Goal: Find specific page/section: Find specific page/section

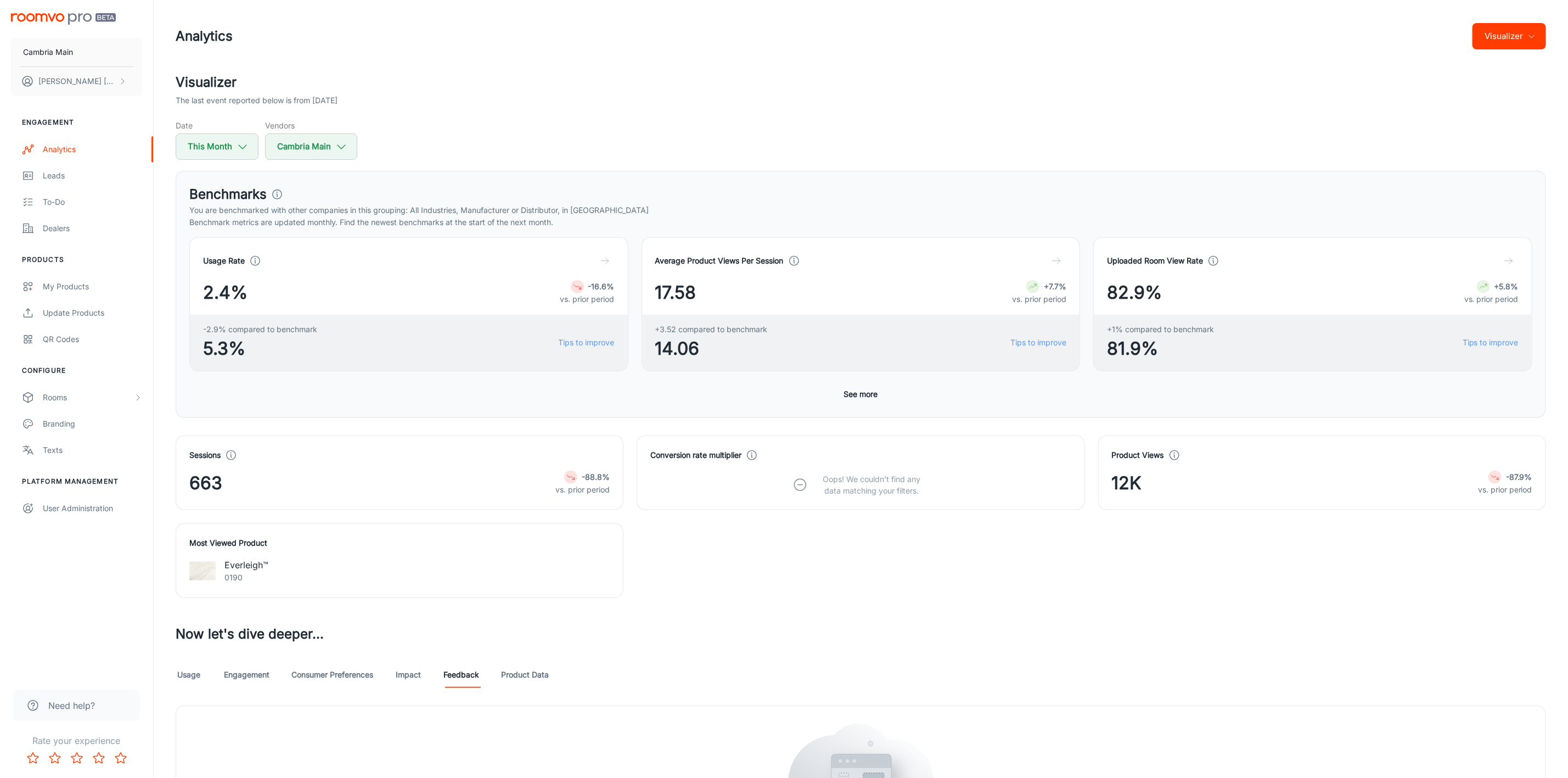
click at [512, 82] on h2 "Visualizer" at bounding box center [860, 82] width 1370 height 19
click at [1513, 43] on button "Visualizer" at bounding box center [1509, 36] width 74 height 27
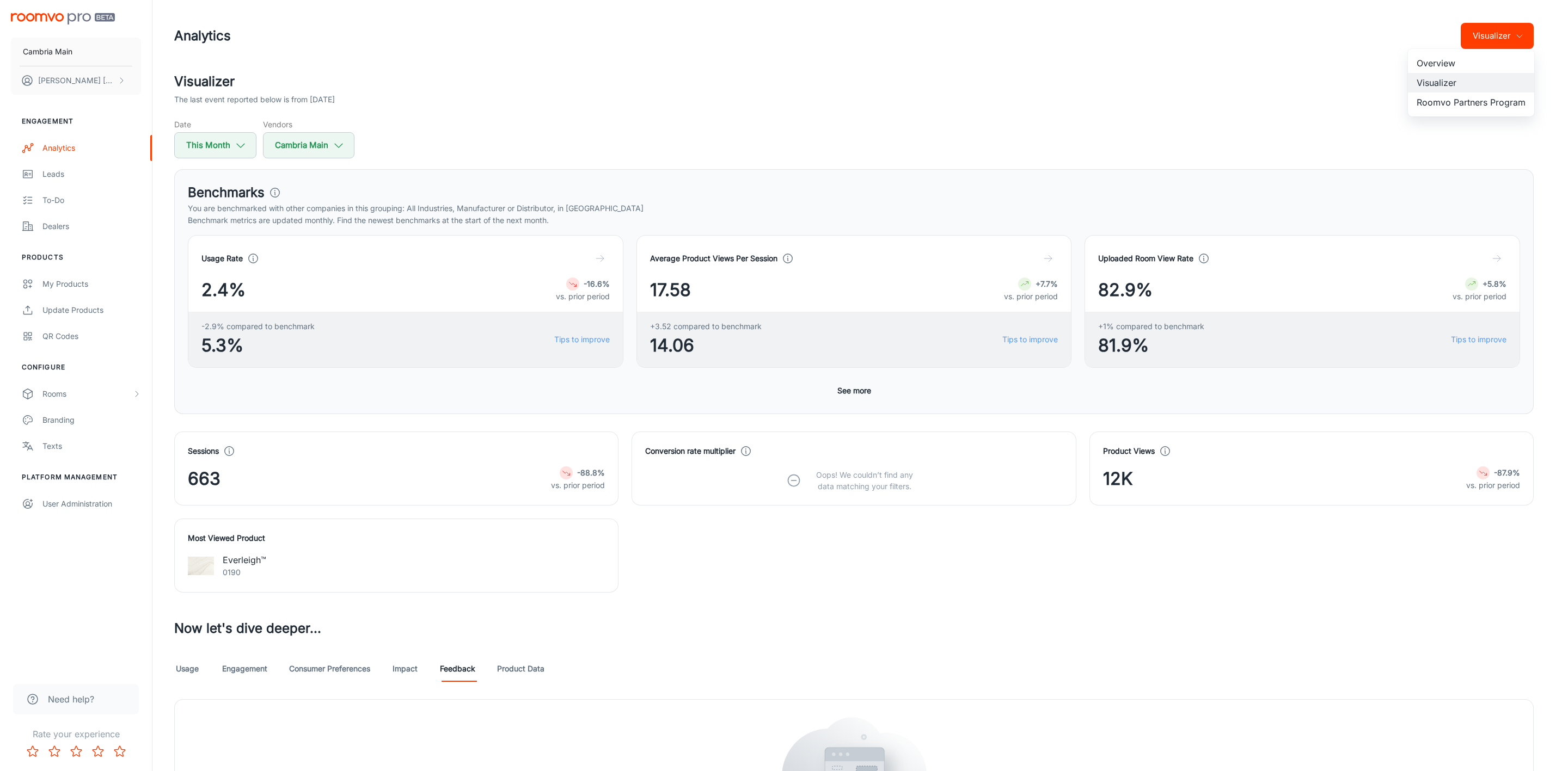
click at [1466, 105] on li "Roomvo Partners Program" at bounding box center [1471, 101] width 127 height 19
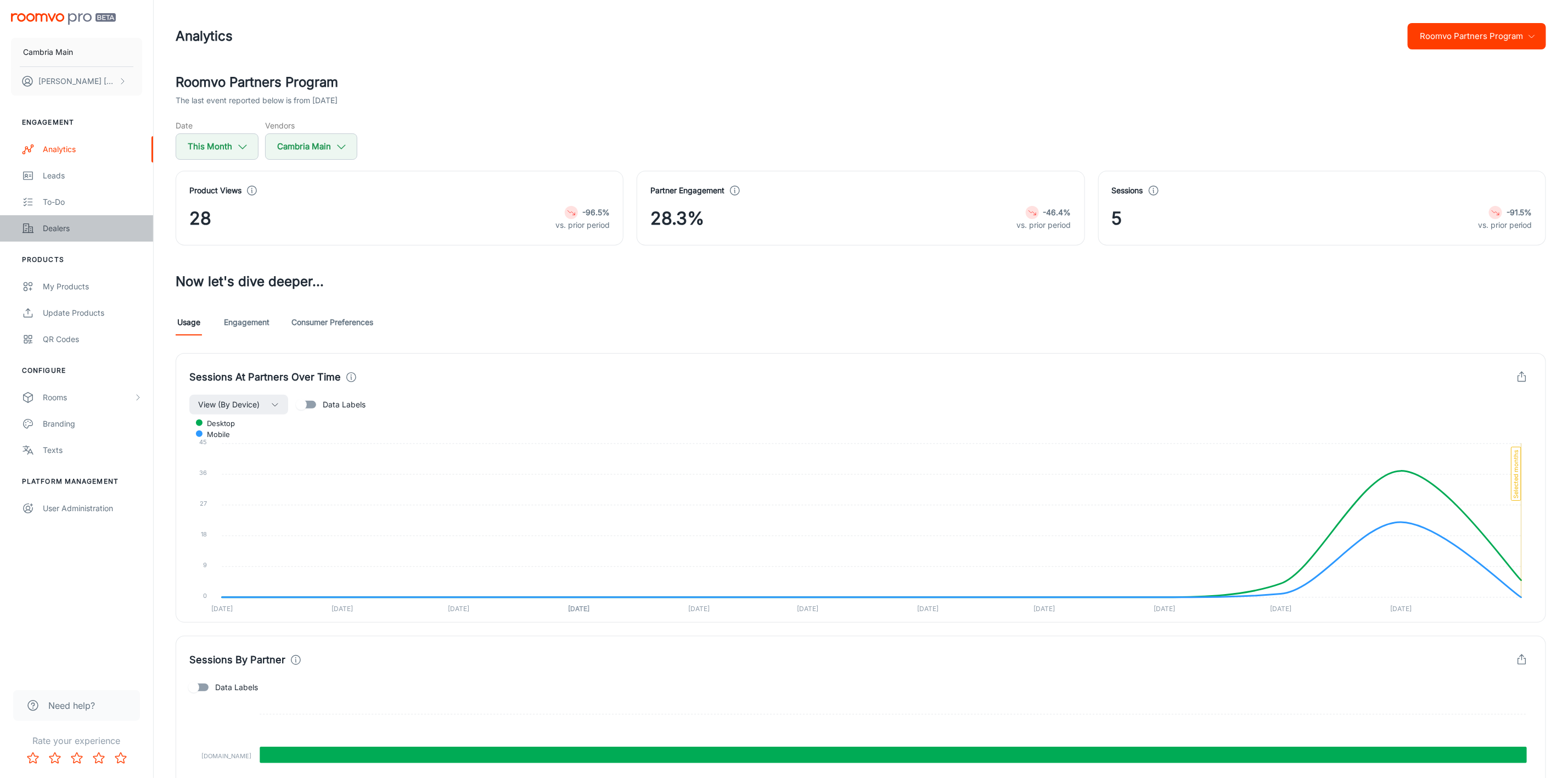
click at [61, 224] on div "Dealers" at bounding box center [92, 228] width 99 height 12
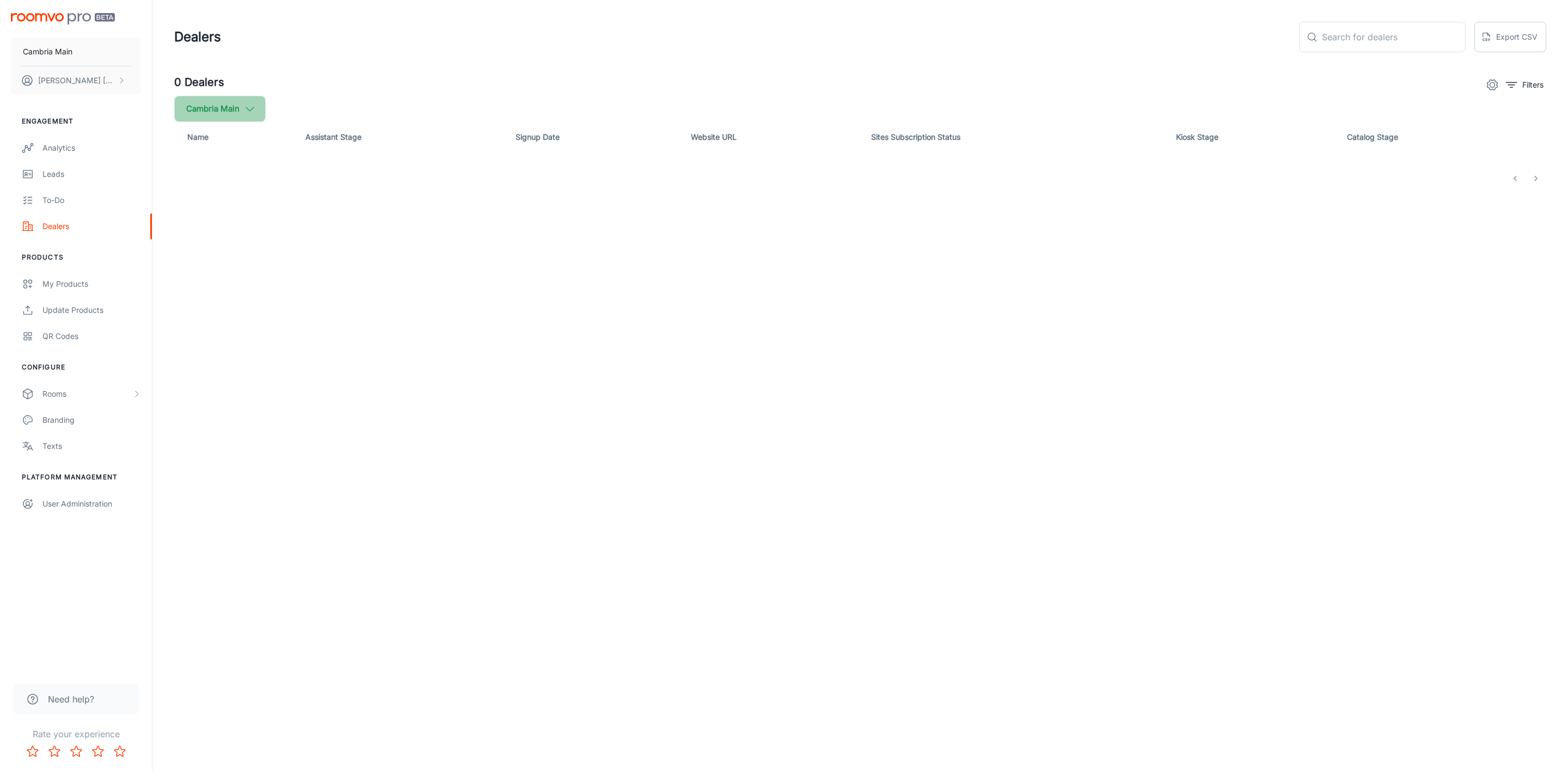
click at [193, 111] on button "Cambria Main" at bounding box center [220, 109] width 92 height 26
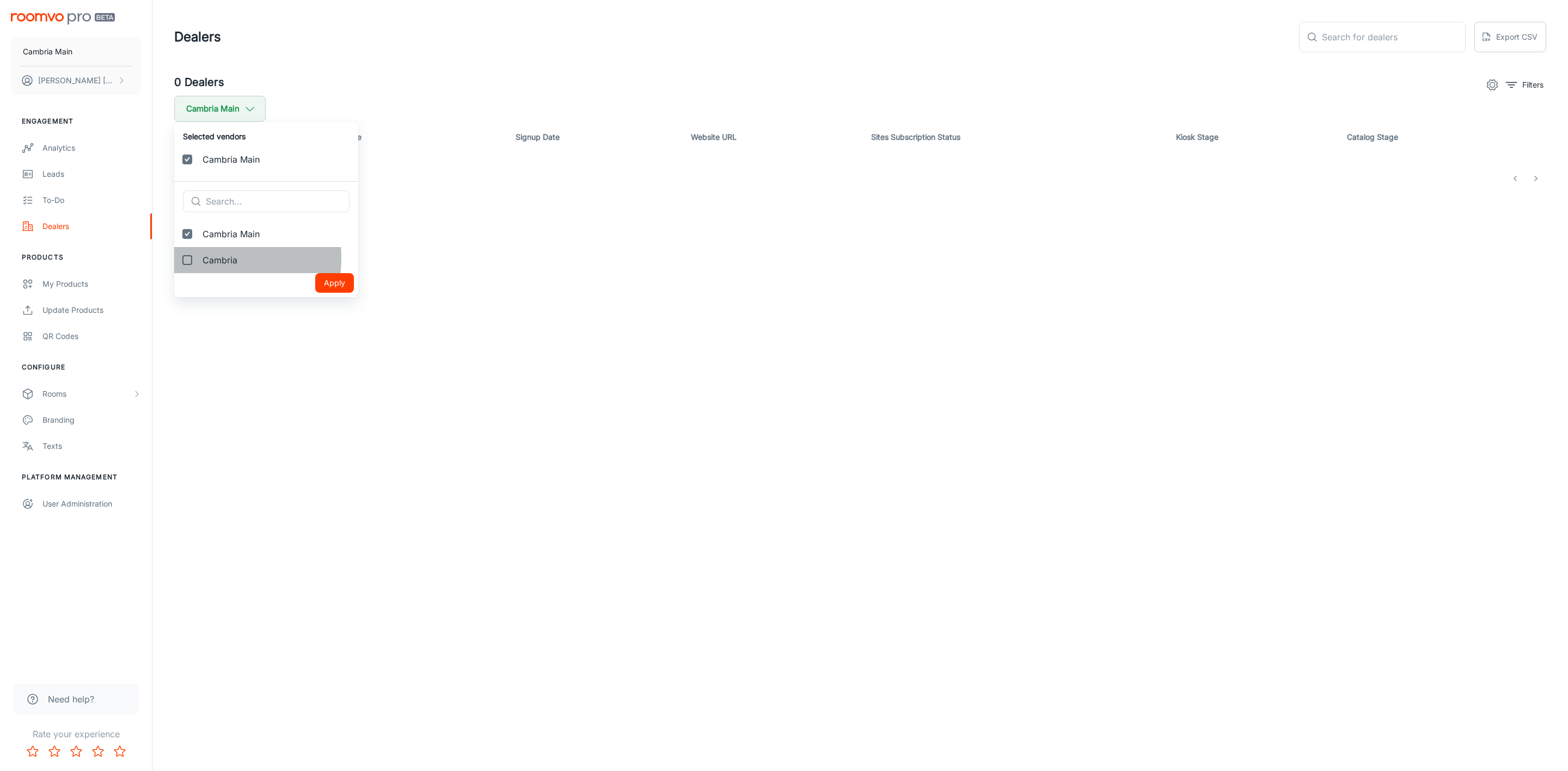
click at [202, 258] on span "Cambria" at bounding box center [276, 260] width 147 height 13
click at [198, 258] on input "Cambria" at bounding box center [187, 260] width 21 height 21
checkbox input "true"
click at [315, 302] on button "Apply" at bounding box center [335, 309] width 39 height 19
click at [244, 114] on icon "button" at bounding box center [250, 109] width 12 height 12
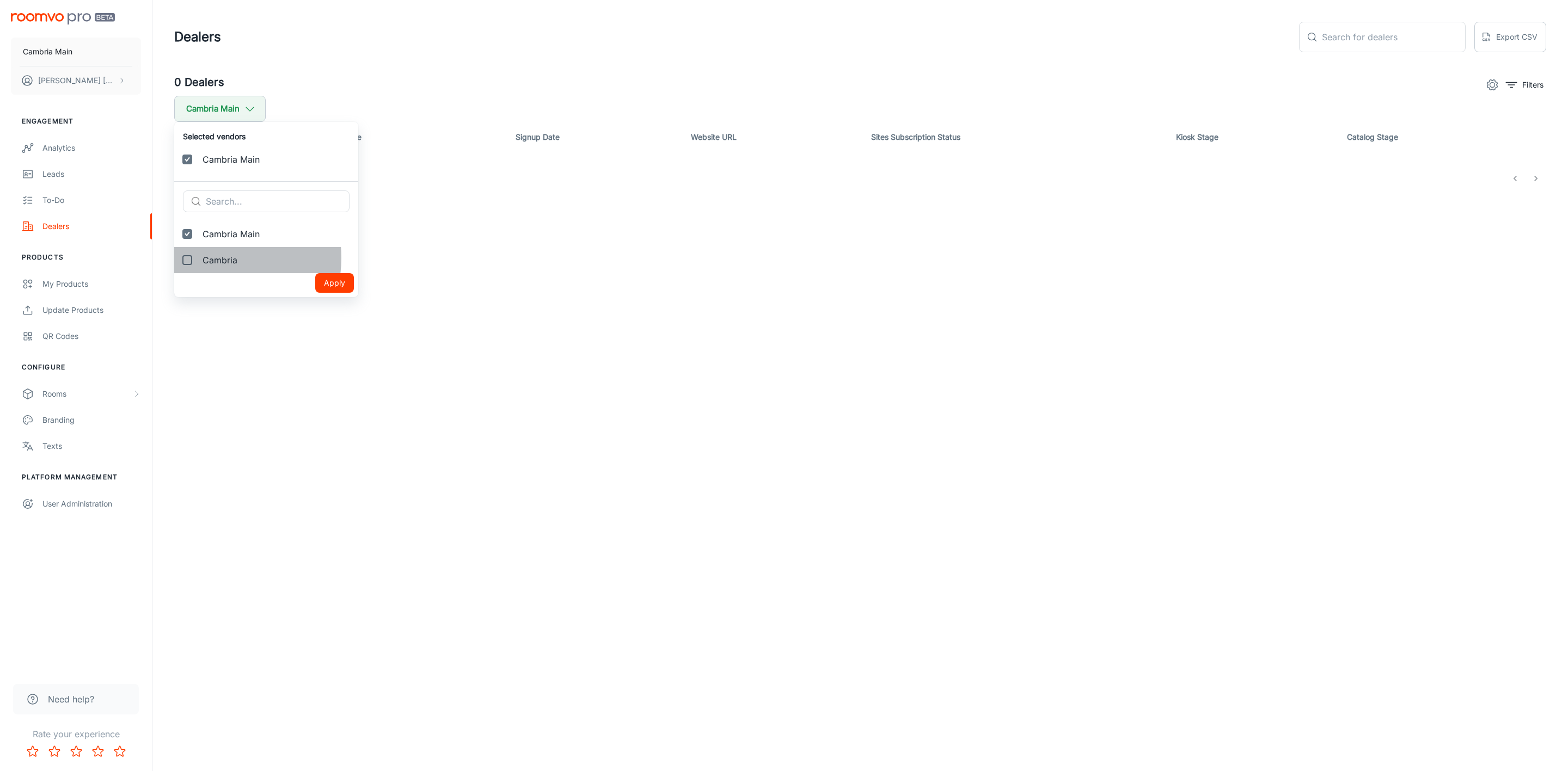
click at [211, 258] on span "Cambria" at bounding box center [276, 260] width 147 height 13
click at [198, 258] on input "Cambria" at bounding box center [187, 260] width 21 height 21
checkbox input "true"
click at [315, 307] on button "Apply" at bounding box center [335, 309] width 39 height 19
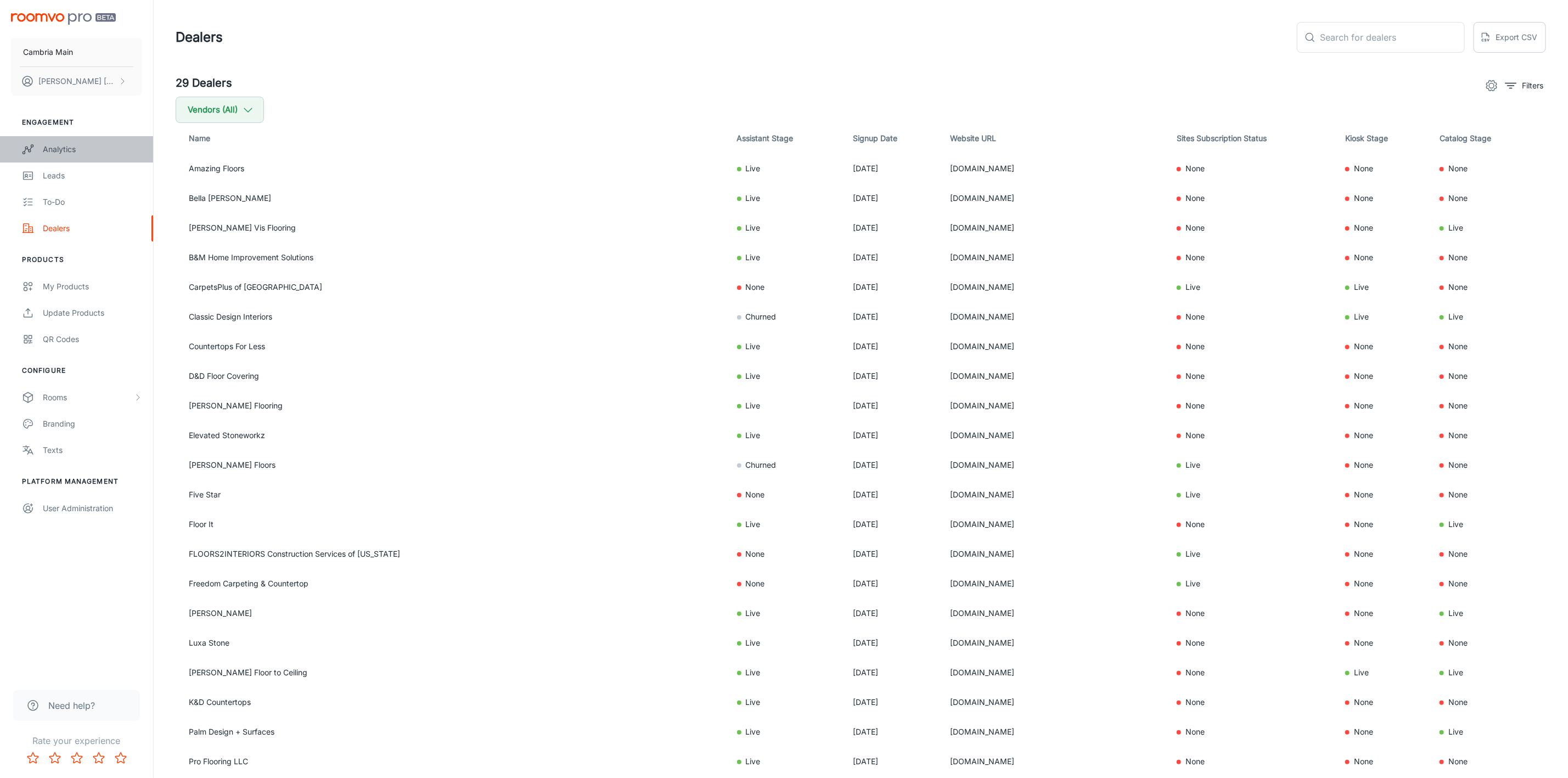
click at [53, 144] on div "Analytics" at bounding box center [92, 149] width 99 height 12
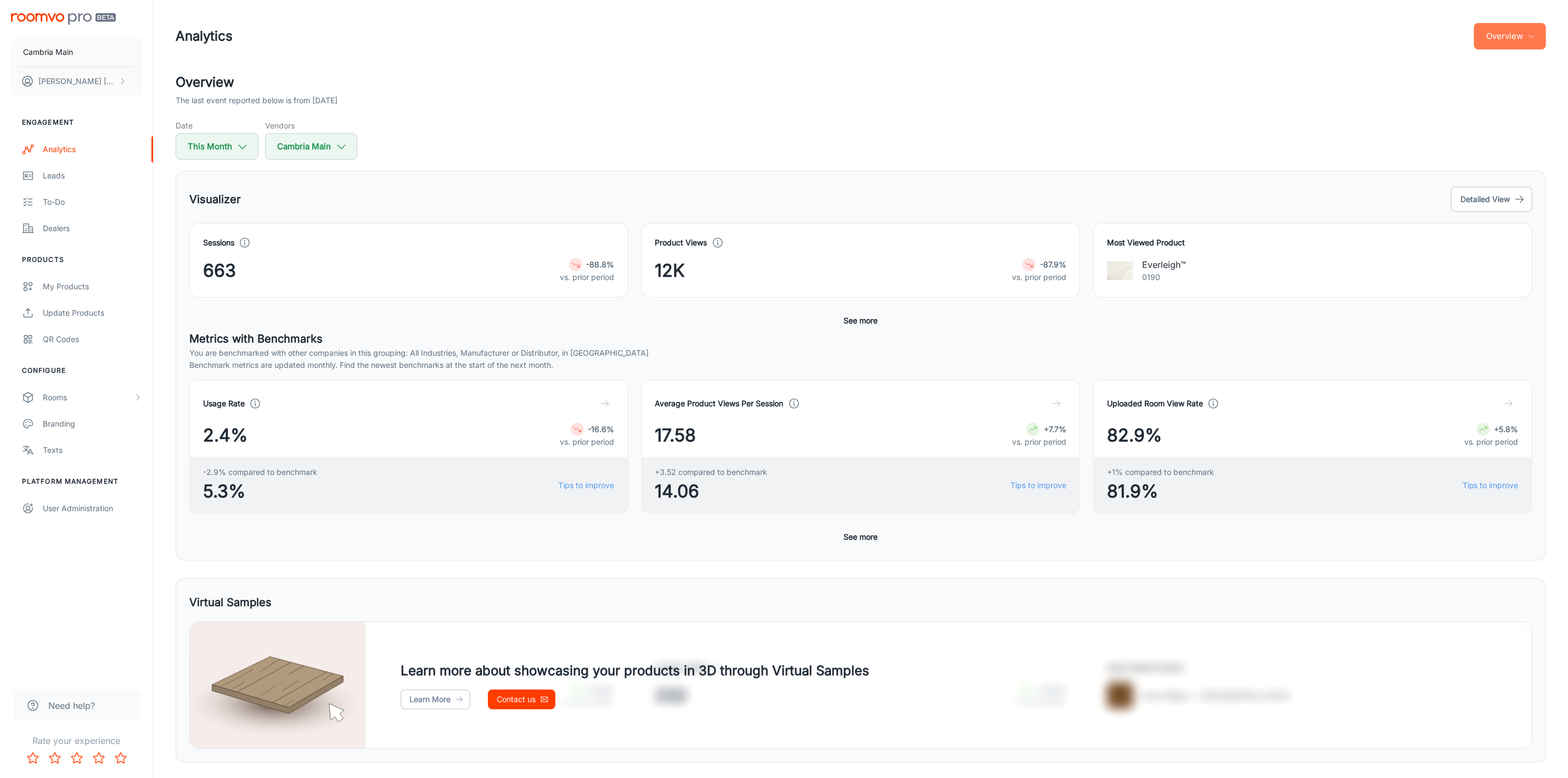
click at [1531, 43] on button "Overview" at bounding box center [1510, 36] width 72 height 27
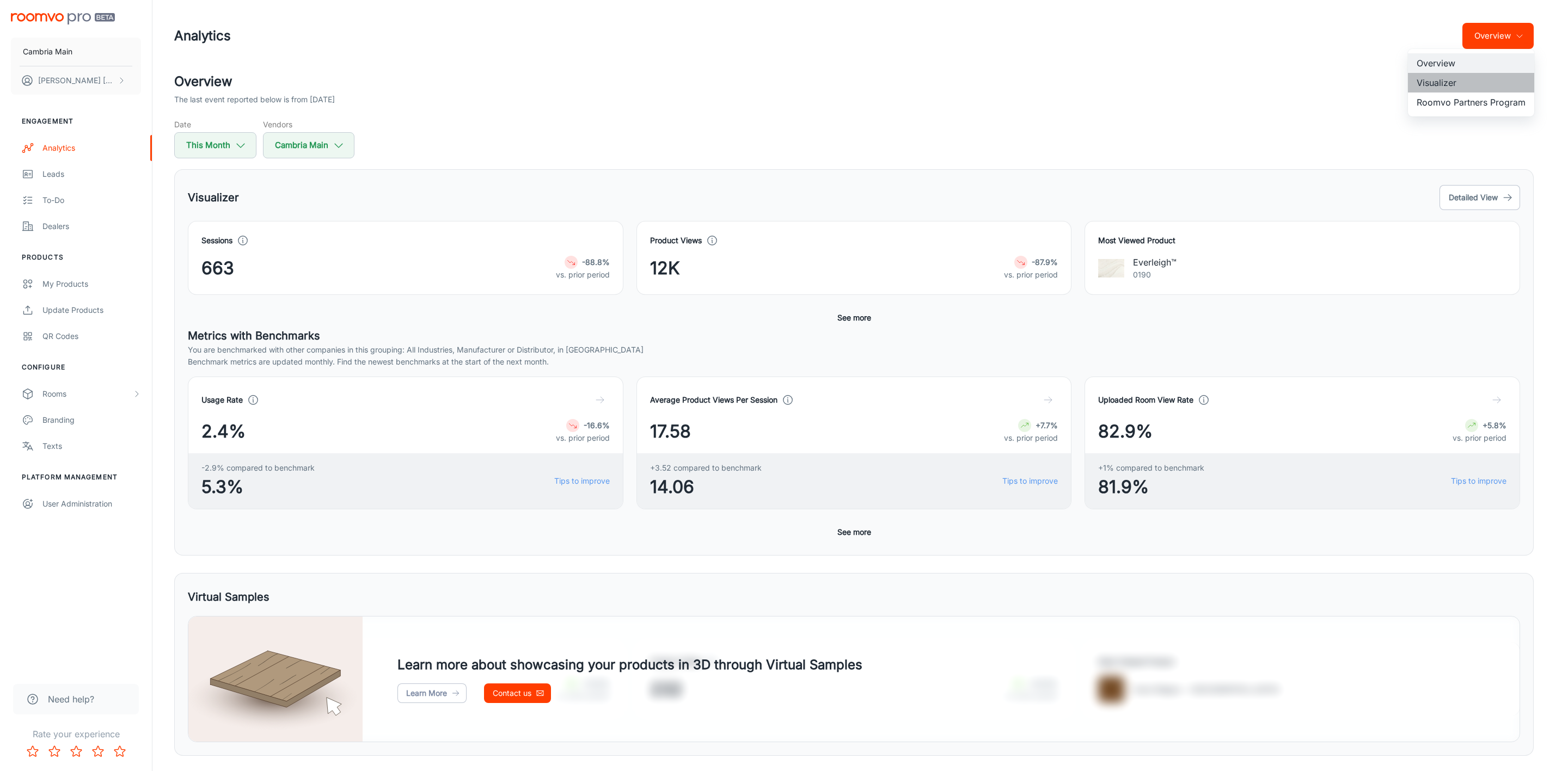
click at [1434, 80] on li "Visualizer" at bounding box center [1471, 82] width 127 height 19
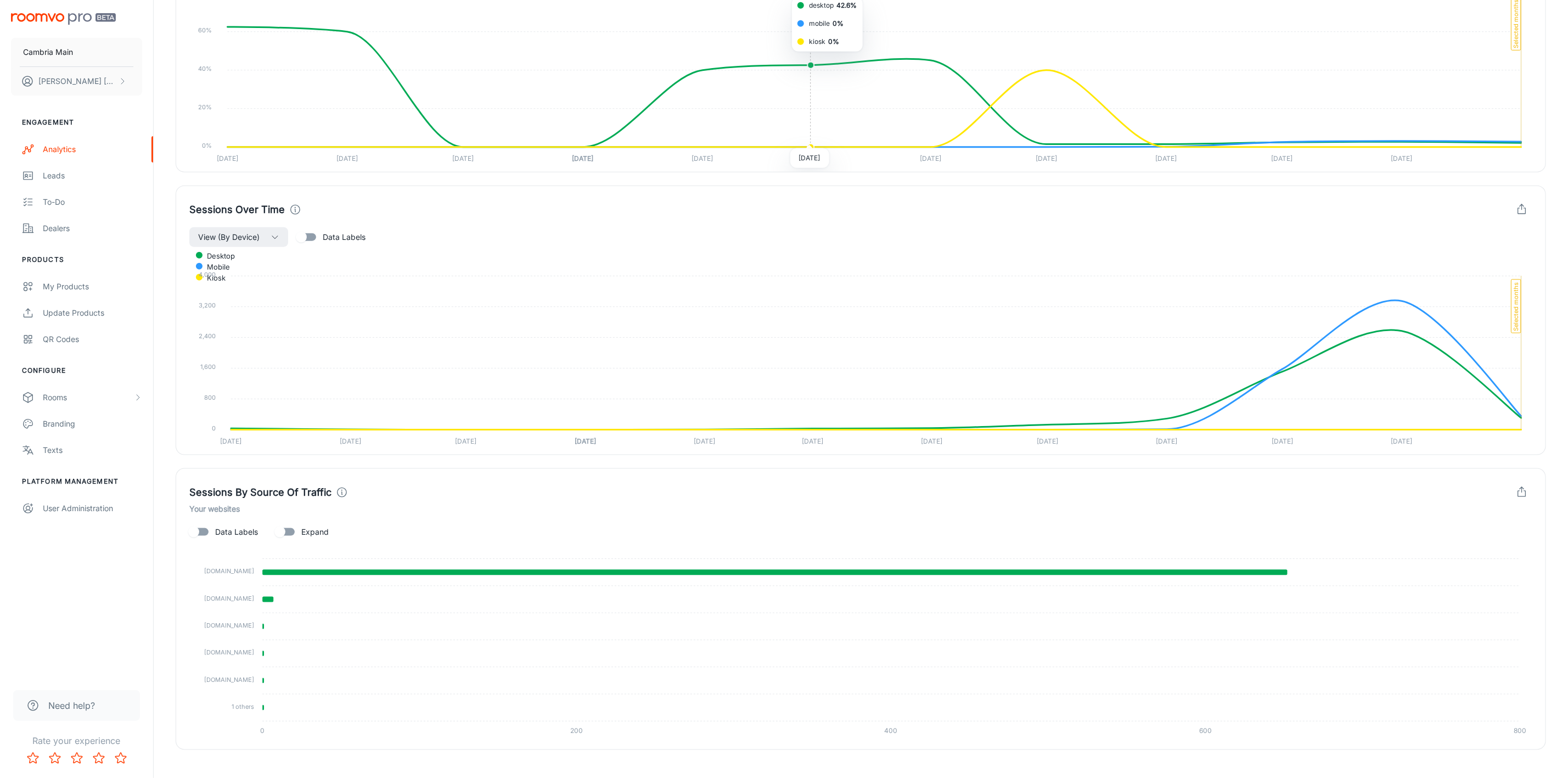
scroll to position [822, 0]
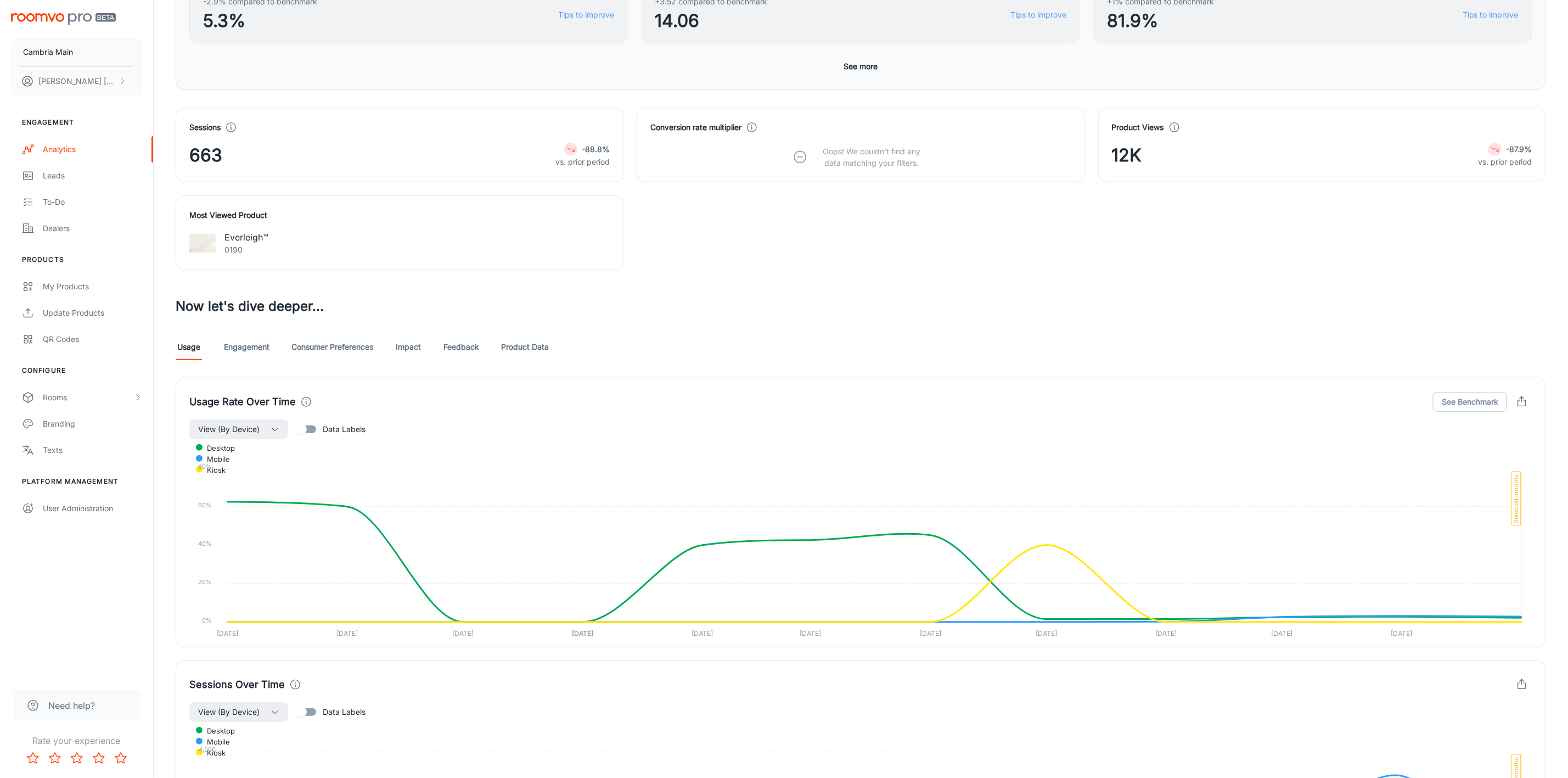
click at [469, 351] on link "Feedback" at bounding box center [460, 347] width 35 height 27
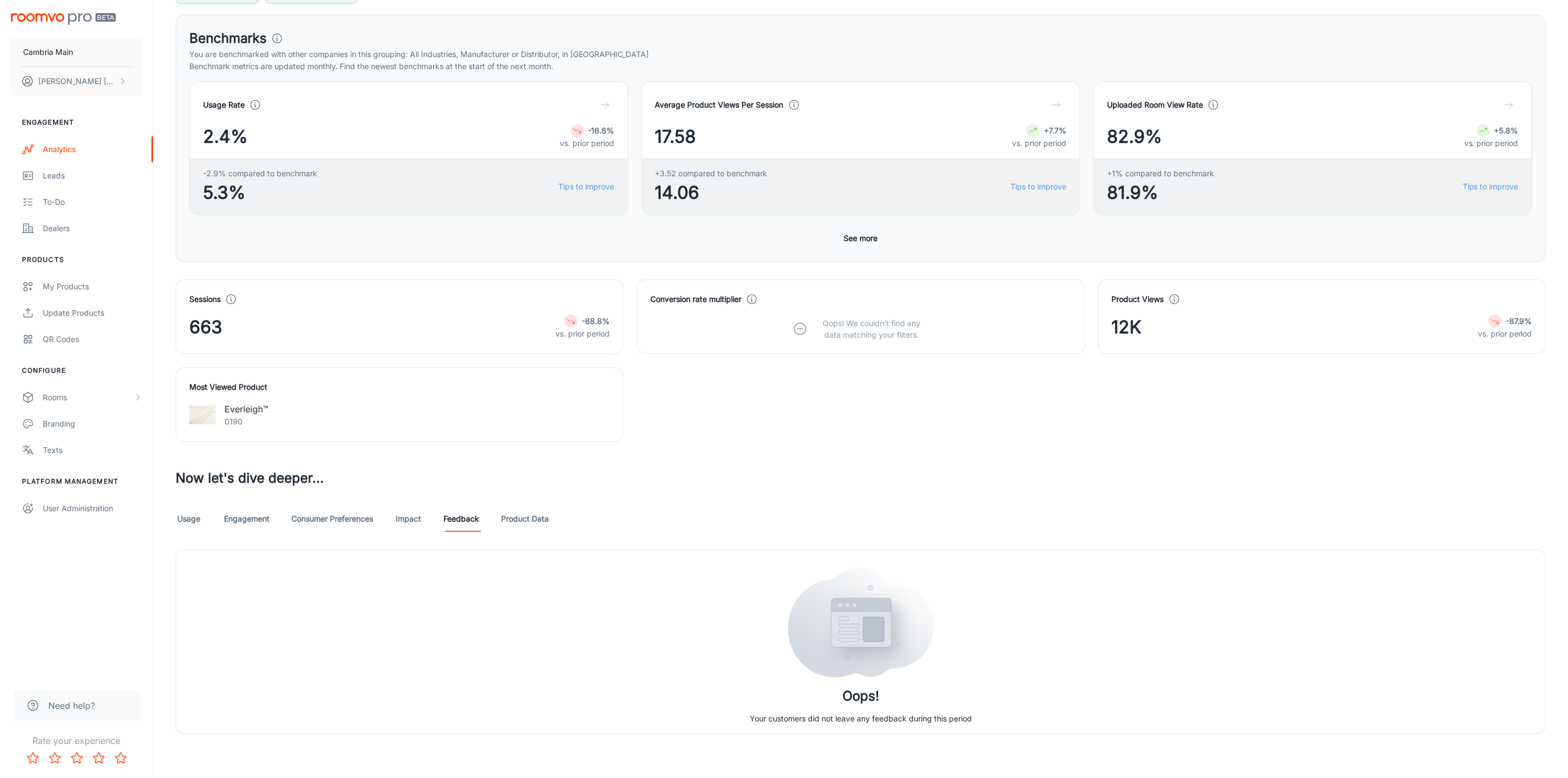
scroll to position [158, 0]
click at [191, 523] on link "Usage" at bounding box center [189, 518] width 27 height 27
